Goal: Register for event/course

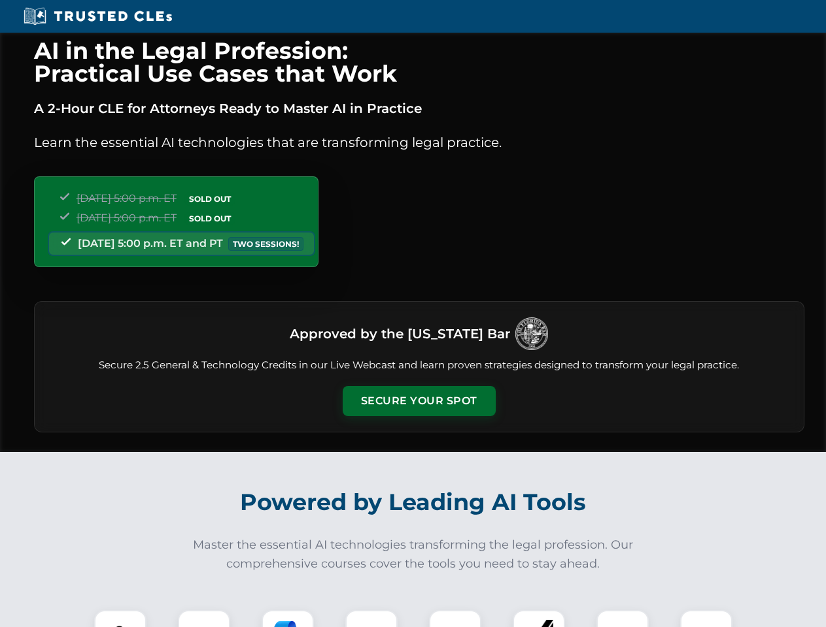
click at [418, 401] on button "Secure Your Spot" at bounding box center [419, 401] width 153 height 30
click at [120, 619] on img at bounding box center [120, 637] width 38 height 38
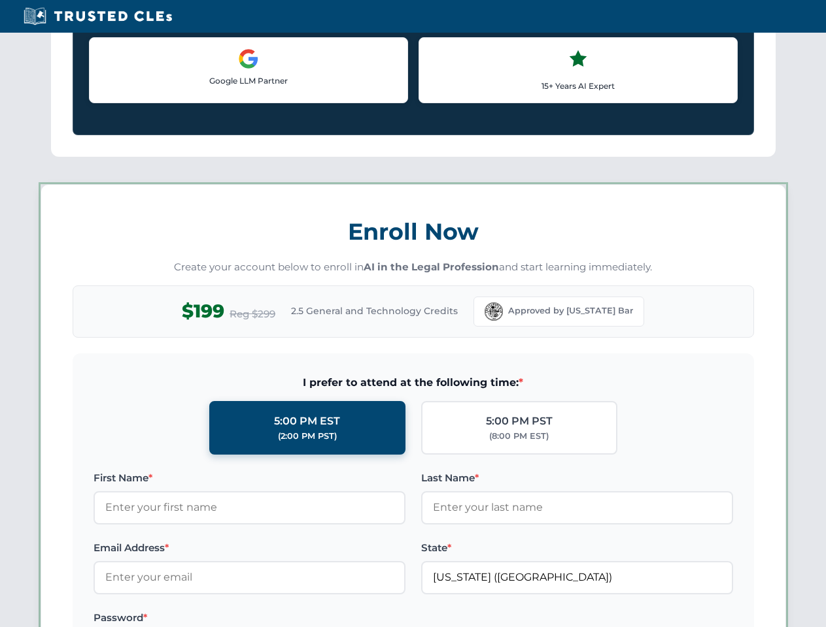
click at [288, 619] on label "Password *" at bounding box center [249, 618] width 312 height 16
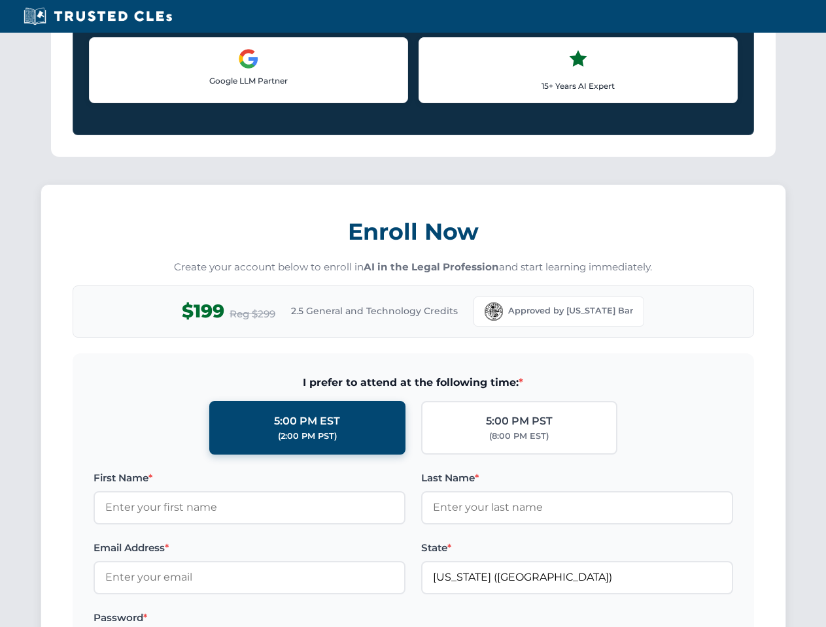
scroll to position [1283, 0]
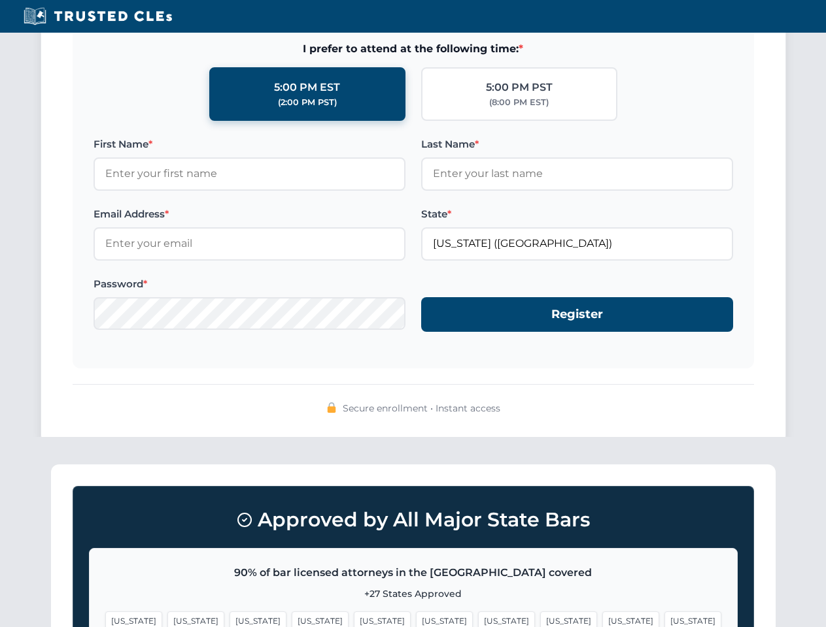
click at [602, 619] on span "[US_STATE]" at bounding box center [630, 621] width 57 height 19
